Goal: Find specific page/section: Find specific page/section

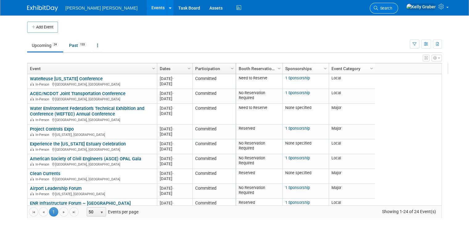
click at [392, 6] on span "Search" at bounding box center [385, 8] width 14 height 5
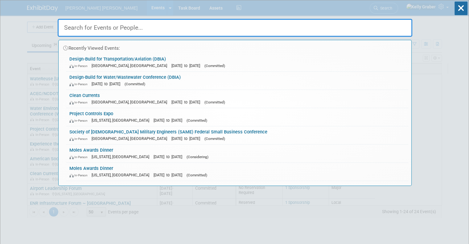
type input "p"
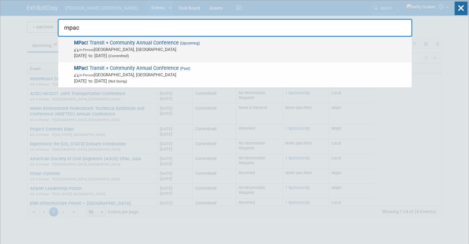
type input "mpac"
click at [109, 48] on span "In-Person [GEOGRAPHIC_DATA], [GEOGRAPHIC_DATA]" at bounding box center [241, 49] width 335 height 6
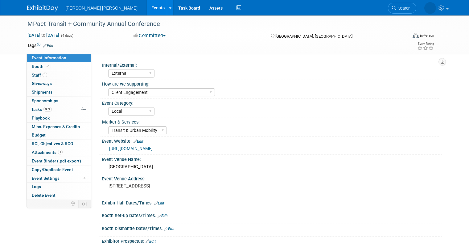
select select "External"
select select "Client Engagement"
select select "Local"
select select "Transit & Urban Mobility"
